Goal: Information Seeking & Learning: Find specific fact

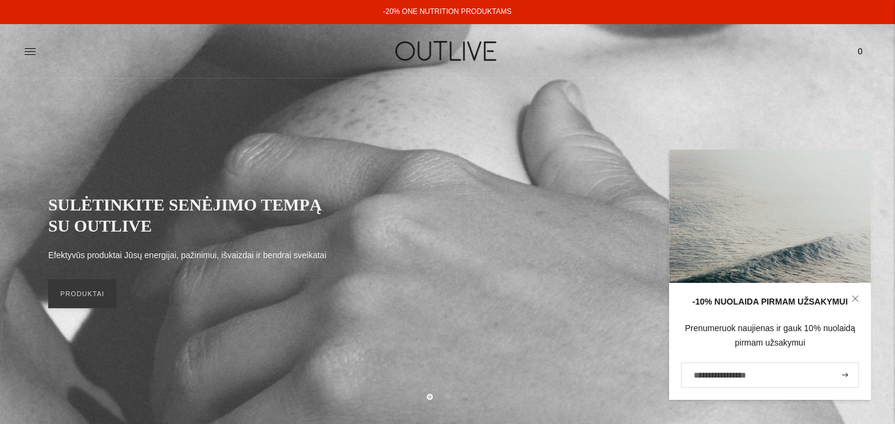
click at [826, 88] on div "SULĖTINKITE SENĖJIMO TEMPĄ SU OUTLIVE Efektyvūs produktai Jūsų energijai, pažin…" at bounding box center [447, 250] width 895 height 345
click at [857, 297] on icon at bounding box center [854, 297] width 5 height 5
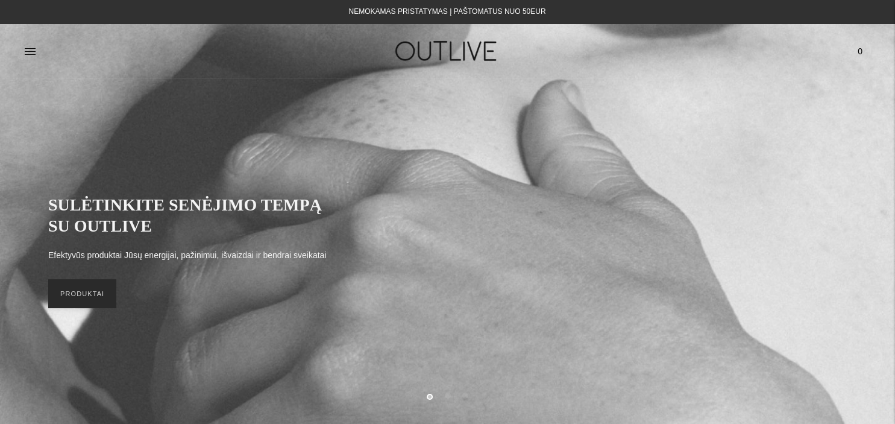
click at [77, 303] on link "PRODUKTAI" at bounding box center [82, 293] width 68 height 29
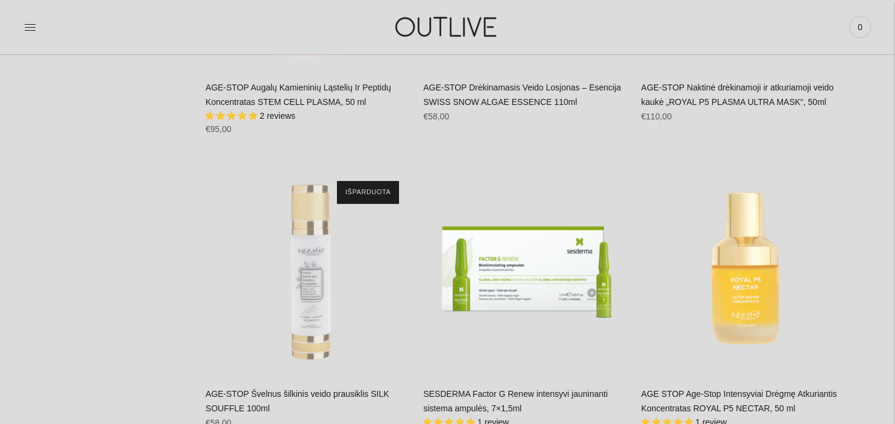
scroll to position [27319, 0]
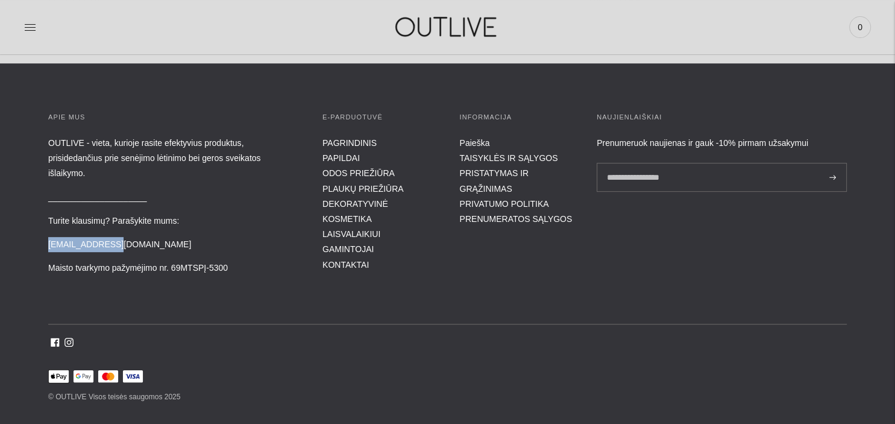
drag, startPoint x: 109, startPoint y: 216, endPoint x: 44, endPoint y: 219, distance: 65.2
click at [44, 219] on div "APIE MUS OUTLIVE - vieta, kurioje rasite efektyvius produktus, prisidedančius p…" at bounding box center [447, 258] width 895 height 293
copy p "[EMAIL_ADDRESS][DOMAIN_NAME]"
click at [474, 168] on link "PRISTATYMAS IR GRĄŽINIMAS" at bounding box center [494, 180] width 69 height 25
click at [356, 244] on link "GAMINTOJAI" at bounding box center [347, 249] width 51 height 10
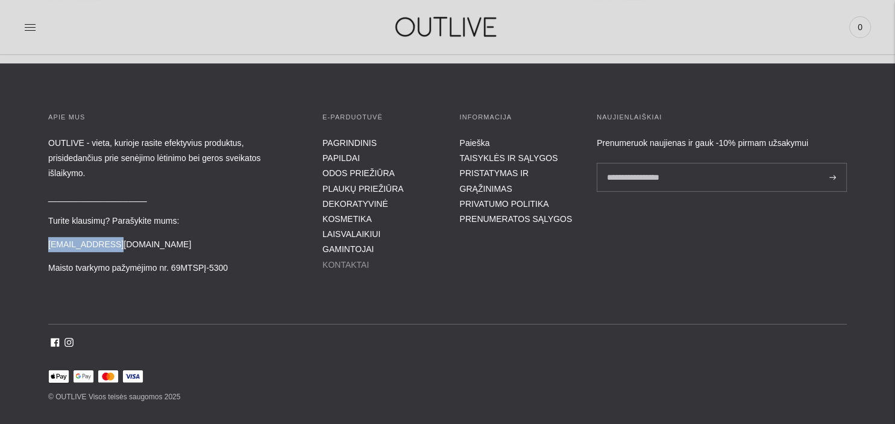
click at [339, 260] on link "KONTAKTAI" at bounding box center [345, 265] width 46 height 10
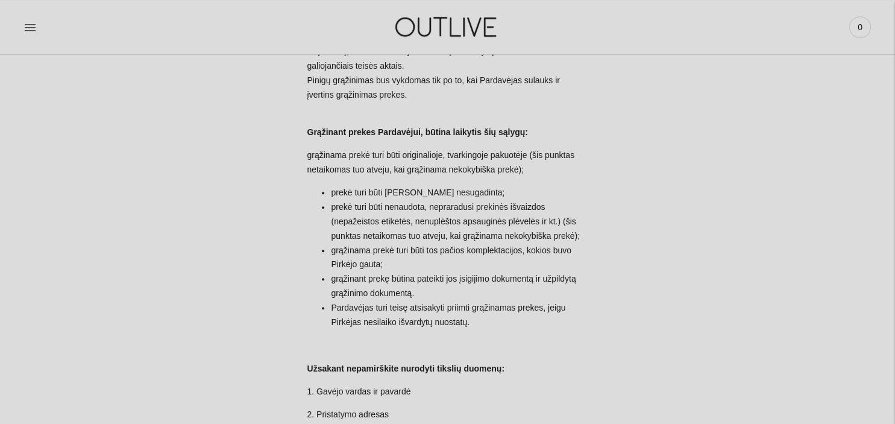
scroll to position [1057, 0]
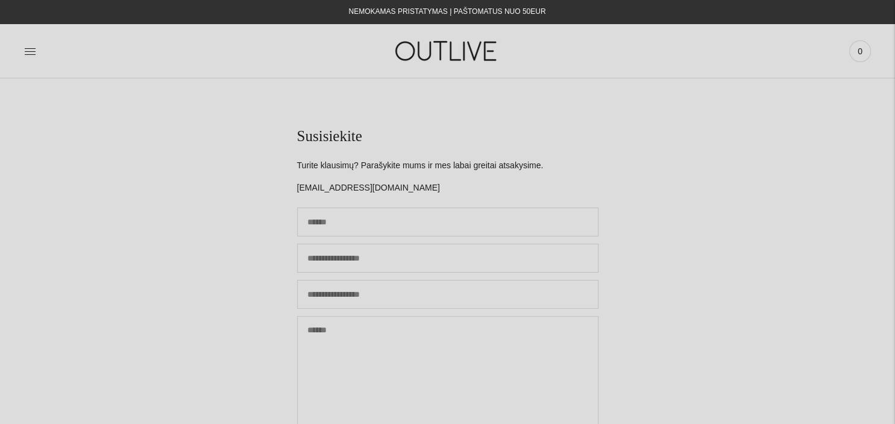
click at [457, 52] on img at bounding box center [447, 51] width 151 height 42
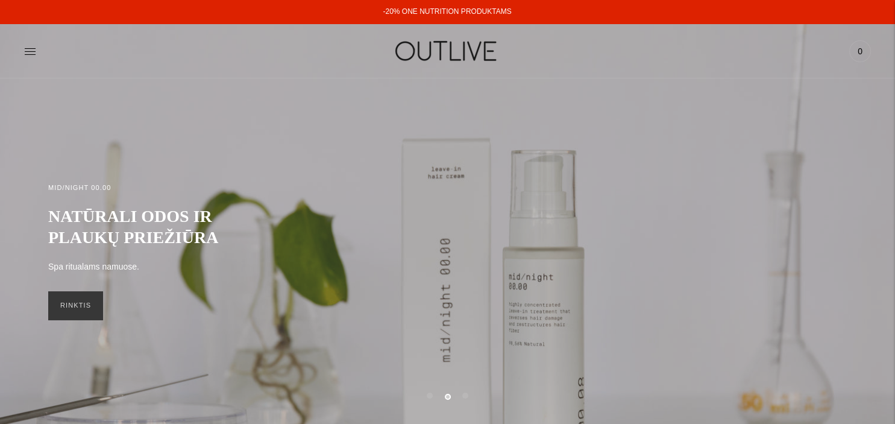
click at [464, 42] on img at bounding box center [447, 51] width 151 height 42
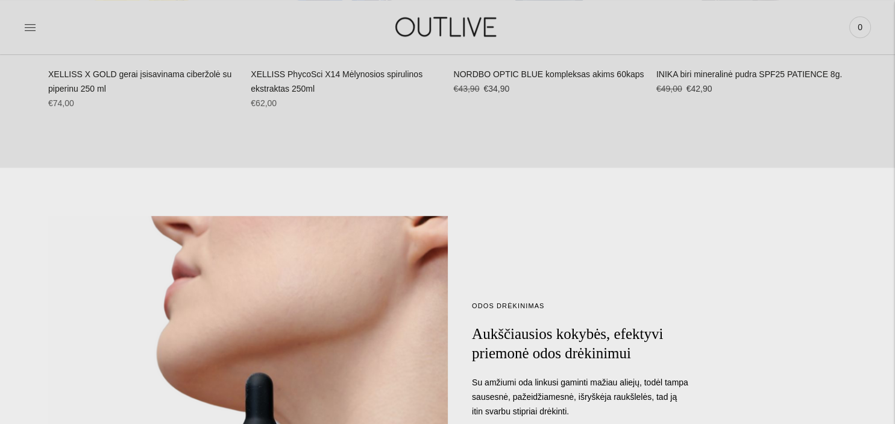
scroll to position [360, 0]
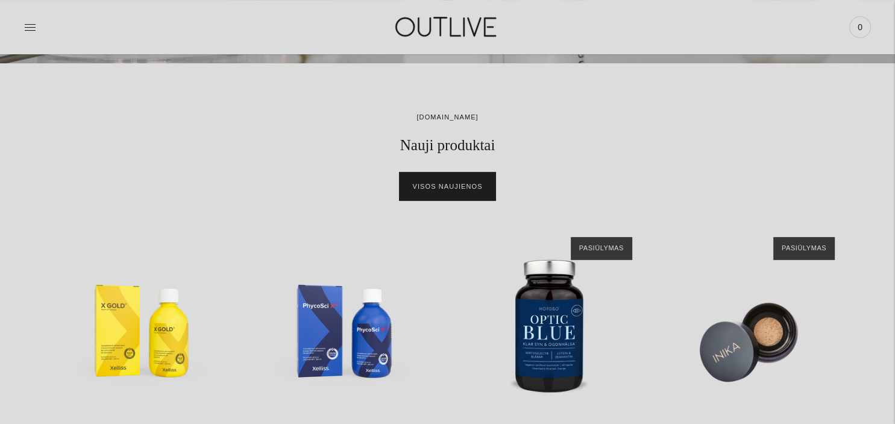
click at [469, 187] on link "Visos naujienos" at bounding box center [447, 186] width 95 height 29
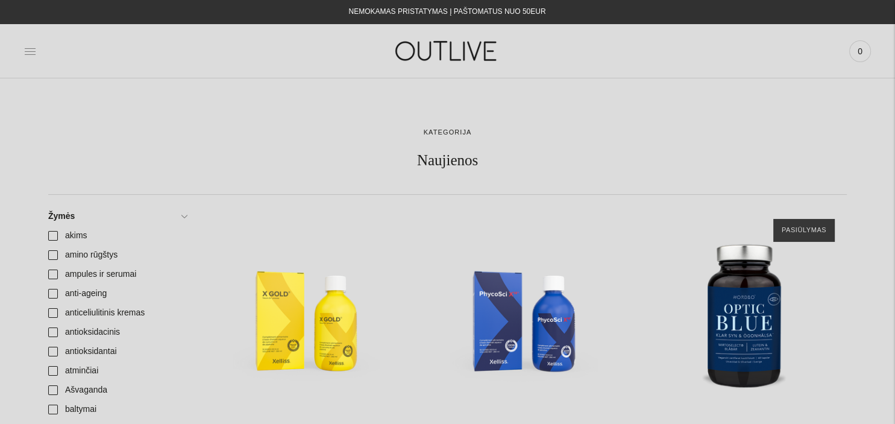
click at [34, 48] on icon at bounding box center [30, 51] width 12 height 12
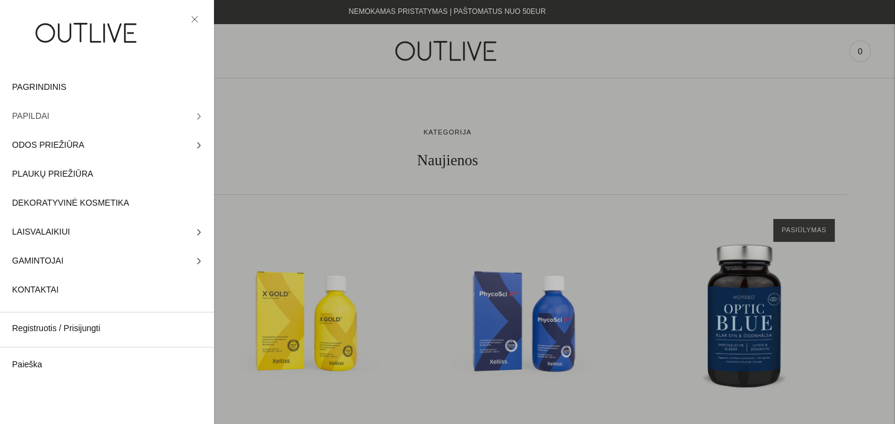
click at [199, 117] on icon at bounding box center [199, 116] width 6 height 6
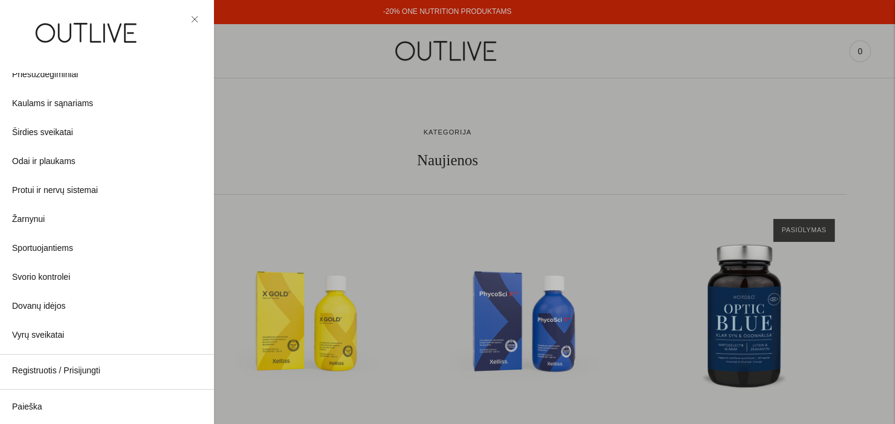
scroll to position [343, 0]
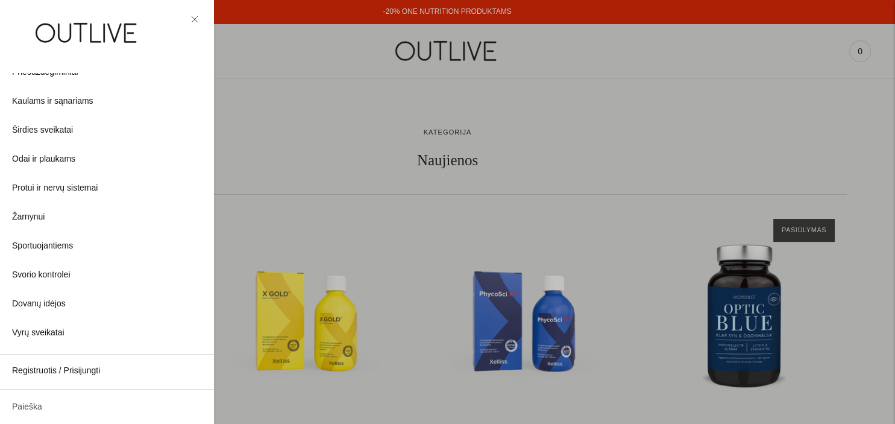
click at [37, 404] on link "Paieška" at bounding box center [107, 406] width 214 height 29
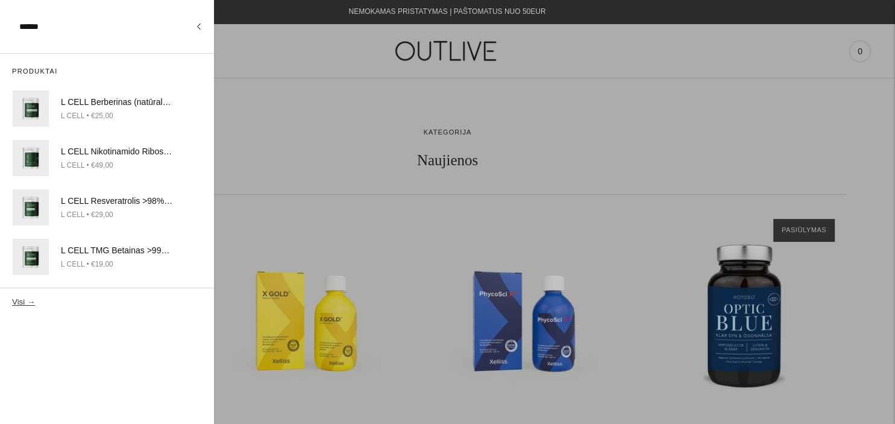
type input "******"
click at [12, 297] on button "Visi →" at bounding box center [23, 301] width 23 height 9
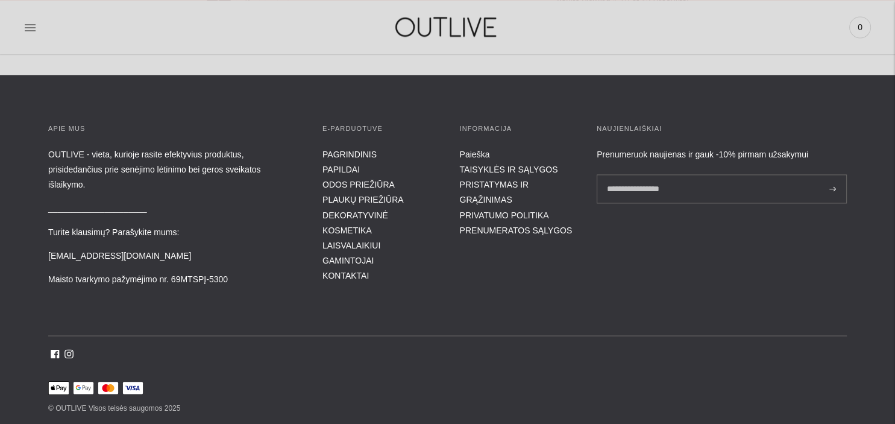
scroll to position [1765, 0]
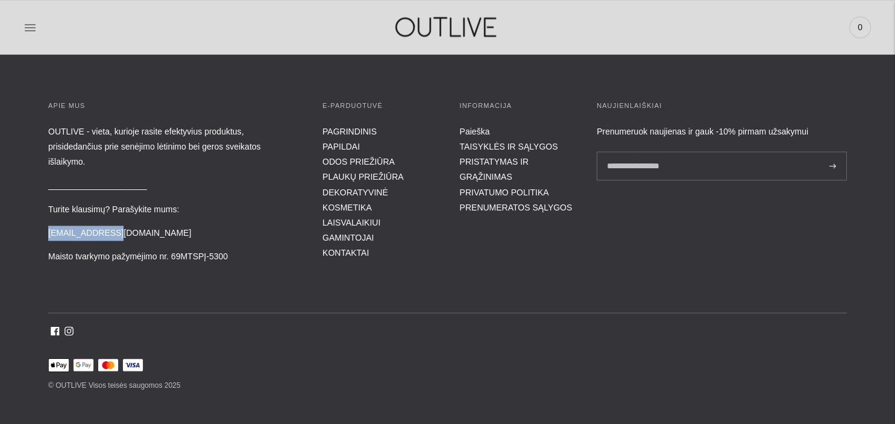
drag, startPoint x: 48, startPoint y: 213, endPoint x: 107, endPoint y: 215, distance: 59.1
click at [107, 225] on p "[EMAIL_ADDRESS][DOMAIN_NAME]" at bounding box center [173, 232] width 250 height 15
copy p "[EMAIL_ADDRESS][DOMAIN_NAME]"
